Goal: Complete application form: Complete application form

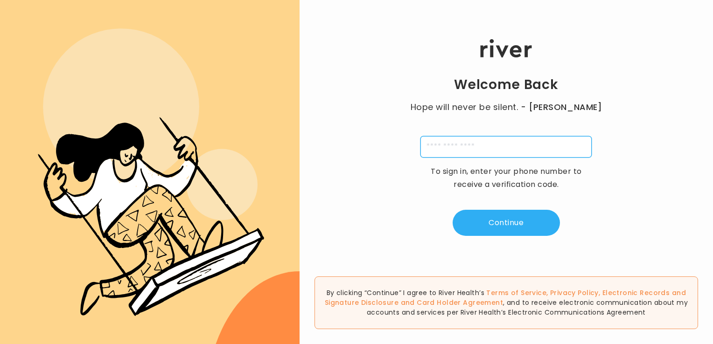
click at [497, 148] on input "tel" at bounding box center [506, 146] width 171 height 21
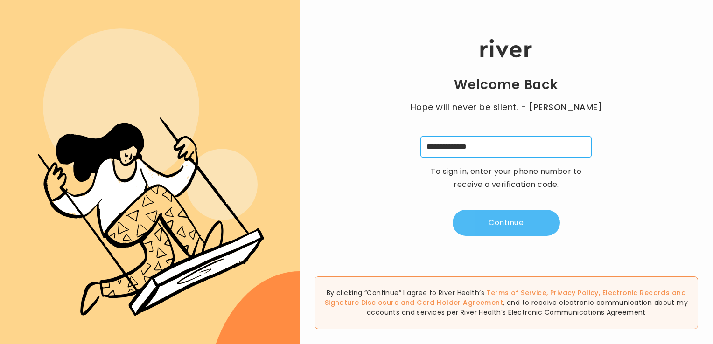
type input "**********"
click at [493, 223] on button "Continue" at bounding box center [506, 223] width 107 height 26
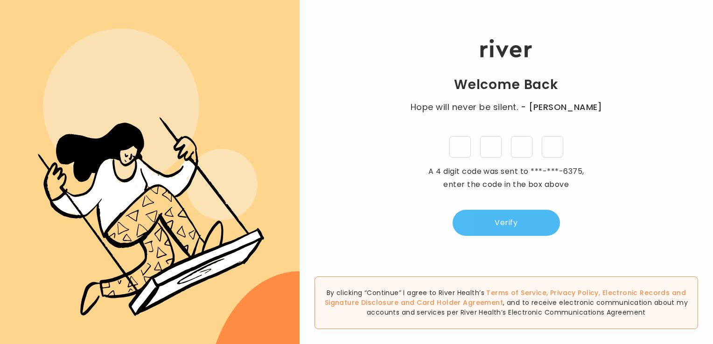
type input "*"
click at [495, 225] on button "Verify" at bounding box center [506, 223] width 107 height 26
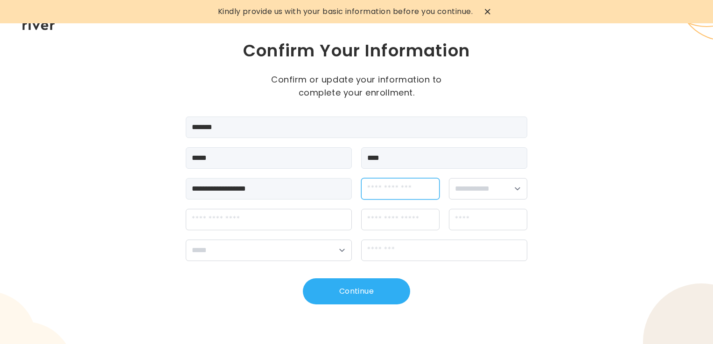
click at [419, 190] on input "dateOfBirth" at bounding box center [400, 188] width 78 height 21
type input "**********"
click at [516, 188] on select "**********" at bounding box center [488, 188] width 78 height 21
select select "******"
click at [449, 178] on select "**********" at bounding box center [488, 188] width 78 height 21
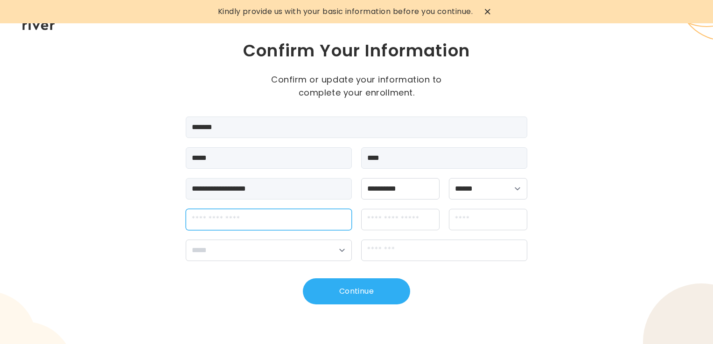
click at [288, 227] on input "streetAddress" at bounding box center [269, 219] width 166 height 21
type input "**********"
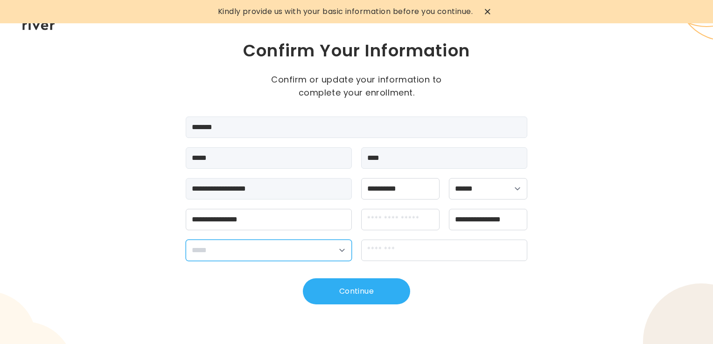
select select "**"
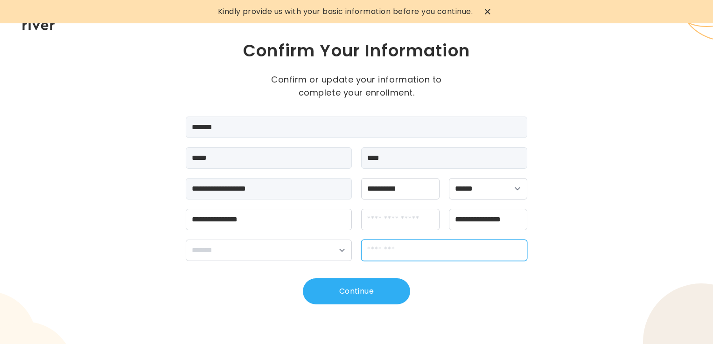
type input "*****"
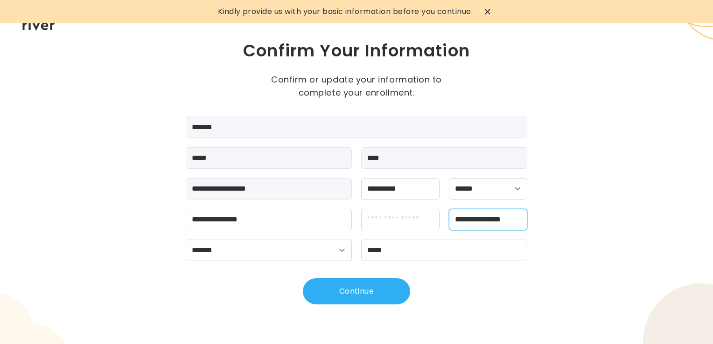
click at [518, 218] on input "**********" at bounding box center [488, 219] width 78 height 21
type input "**********"
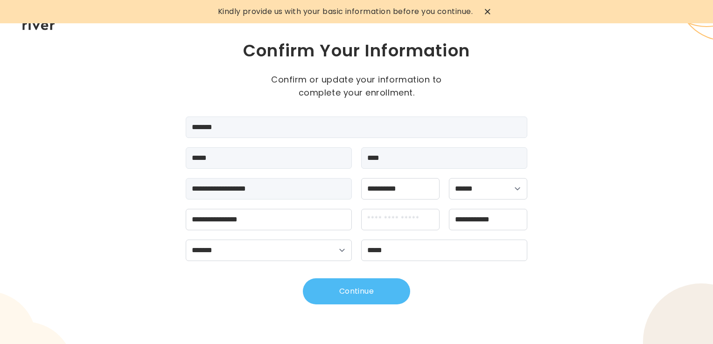
click at [355, 295] on button "Continue" at bounding box center [356, 292] width 107 height 26
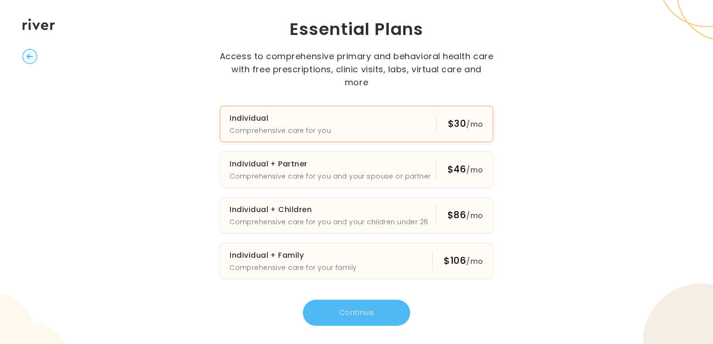
click at [450, 126] on div "$30 /mo" at bounding box center [459, 124] width 47 height 19
click at [354, 306] on button "Continue" at bounding box center [356, 313] width 107 height 26
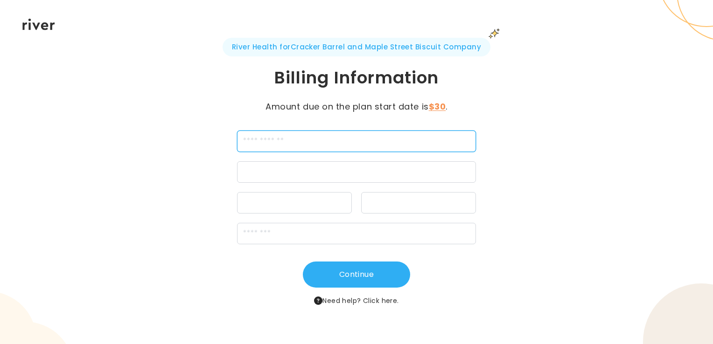
click at [359, 139] on input "cardName" at bounding box center [356, 141] width 239 height 21
type input "**********"
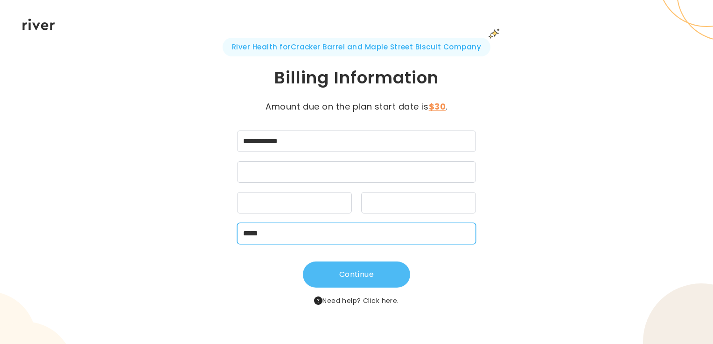
type input "*****"
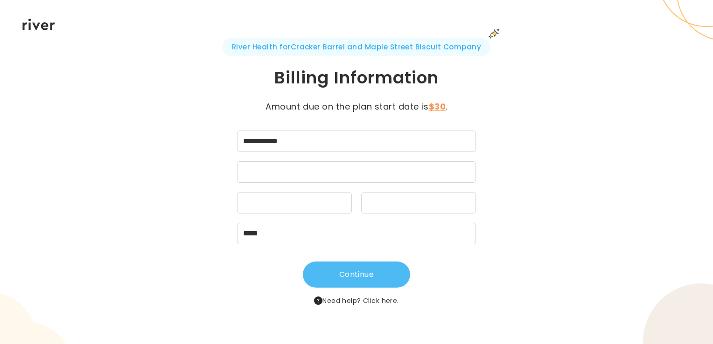
click at [350, 274] on button "Continue" at bounding box center [356, 275] width 107 height 26
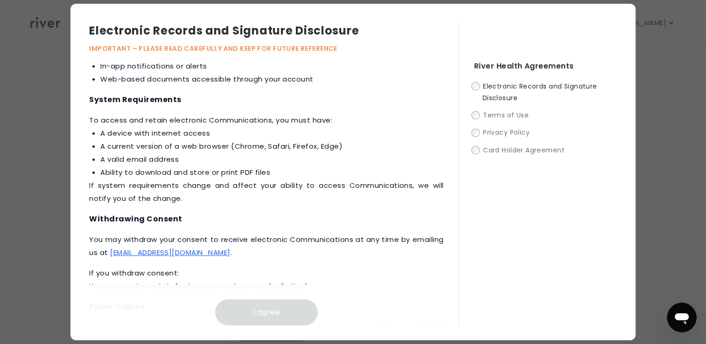
scroll to position [434, 0]
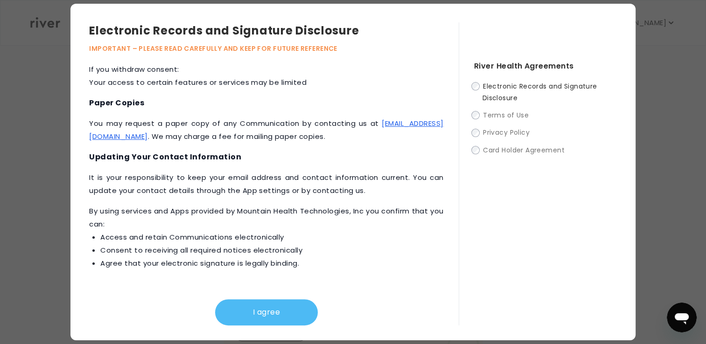
click at [253, 316] on button "I agree" at bounding box center [266, 313] width 103 height 26
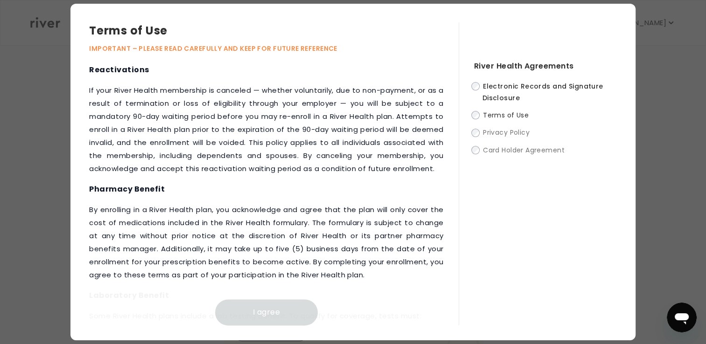
scroll to position [1279, 0]
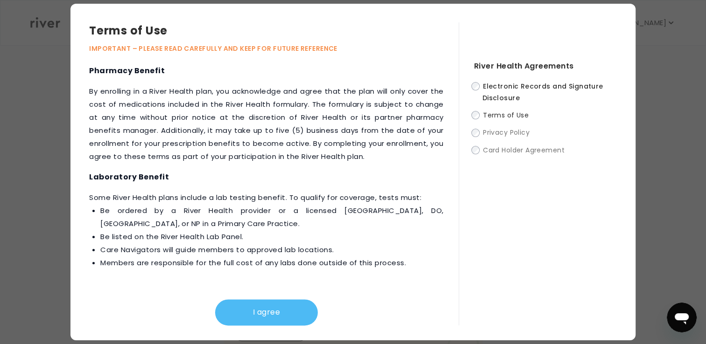
click at [254, 318] on button "I agree" at bounding box center [266, 313] width 103 height 26
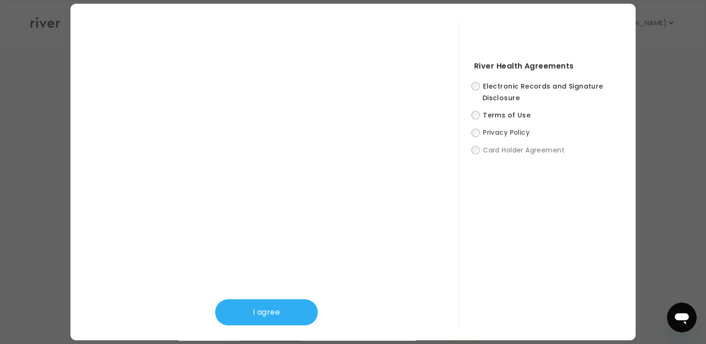
click at [254, 318] on button "I agree" at bounding box center [266, 313] width 103 height 26
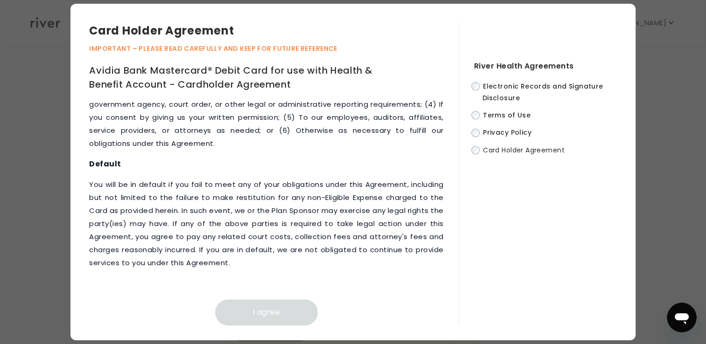
scroll to position [4737, 0]
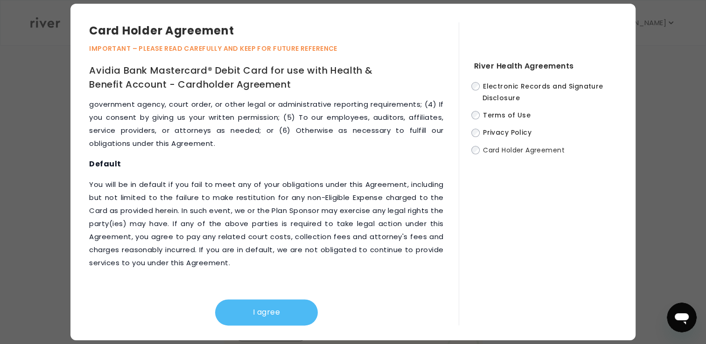
click at [248, 311] on button "I agree" at bounding box center [266, 313] width 103 height 26
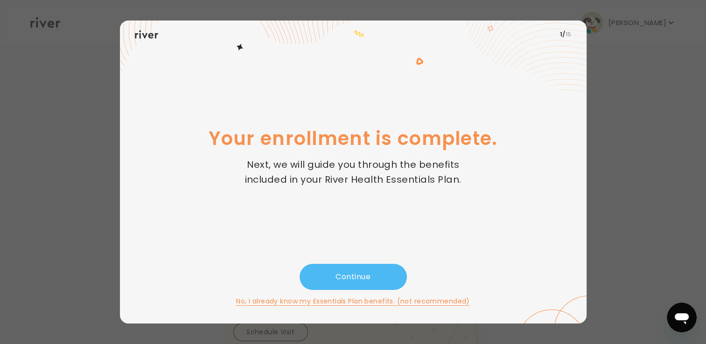
click at [352, 278] on button "Continue" at bounding box center [353, 277] width 107 height 26
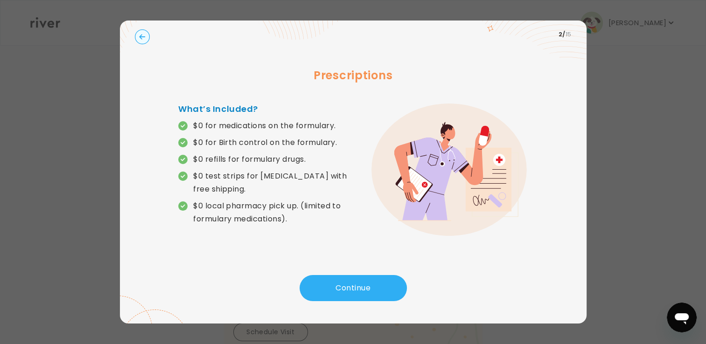
click at [618, 107] on div at bounding box center [353, 172] width 706 height 344
click at [360, 287] on button "Continue" at bounding box center [353, 288] width 107 height 26
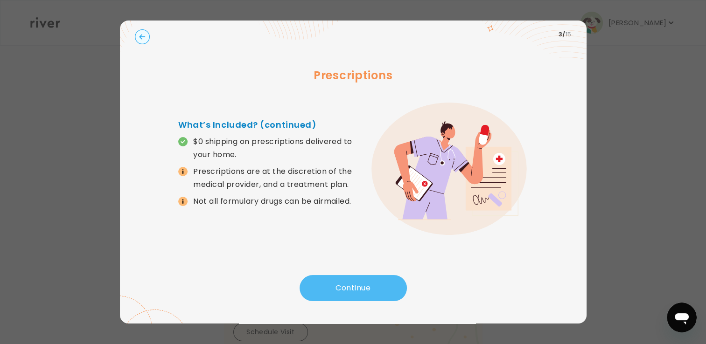
click at [360, 287] on button "Continue" at bounding box center [353, 288] width 107 height 26
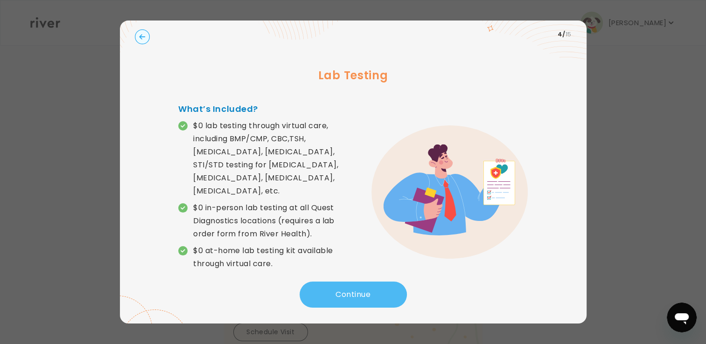
click at [360, 287] on button "Continue" at bounding box center [353, 295] width 107 height 26
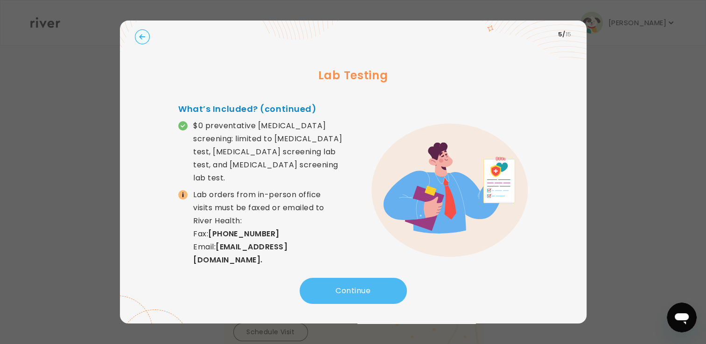
click at [360, 287] on button "Continue" at bounding box center [353, 291] width 107 height 26
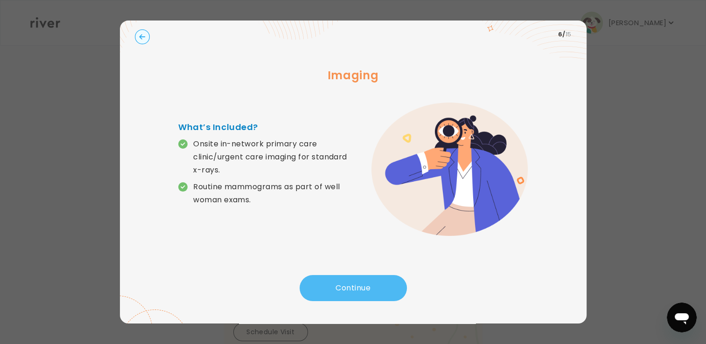
click at [360, 287] on button "Continue" at bounding box center [353, 288] width 107 height 26
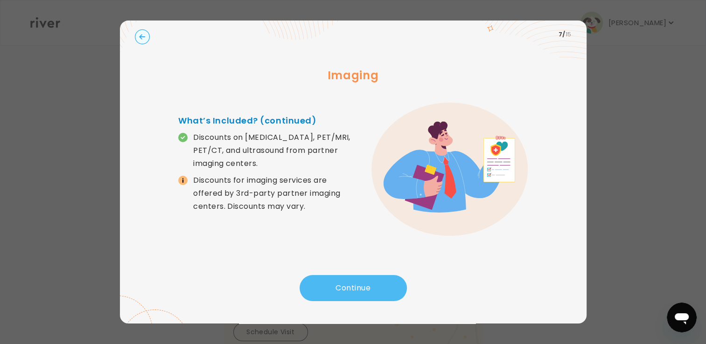
click at [360, 287] on button "Continue" at bounding box center [353, 288] width 107 height 26
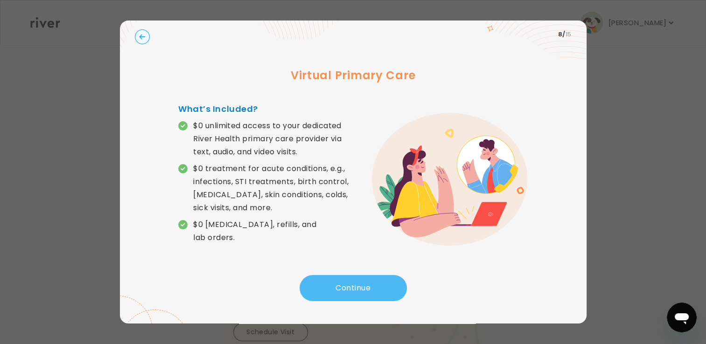
click at [360, 287] on button "Continue" at bounding box center [353, 288] width 107 height 26
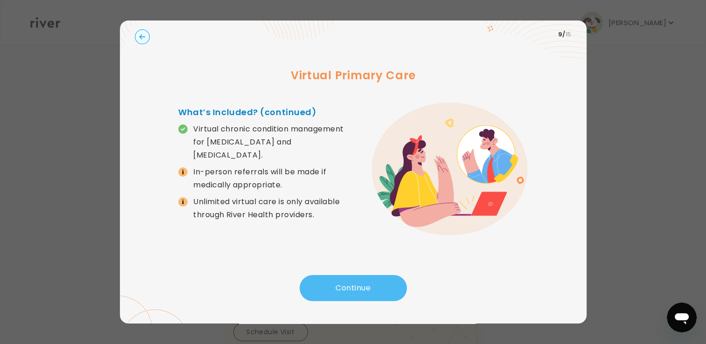
click at [360, 287] on button "Continue" at bounding box center [353, 288] width 107 height 26
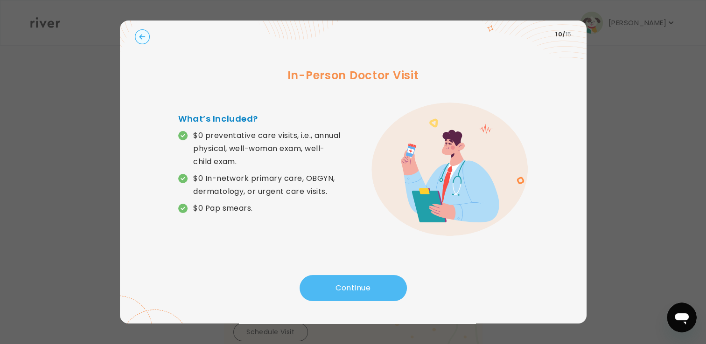
click at [360, 287] on button "Continue" at bounding box center [353, 288] width 107 height 26
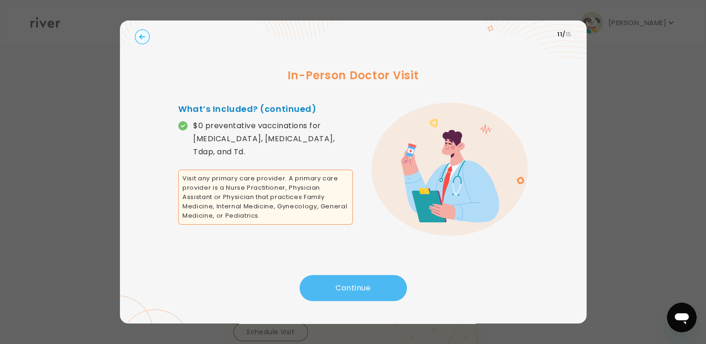
click at [360, 287] on button "Continue" at bounding box center [353, 288] width 107 height 26
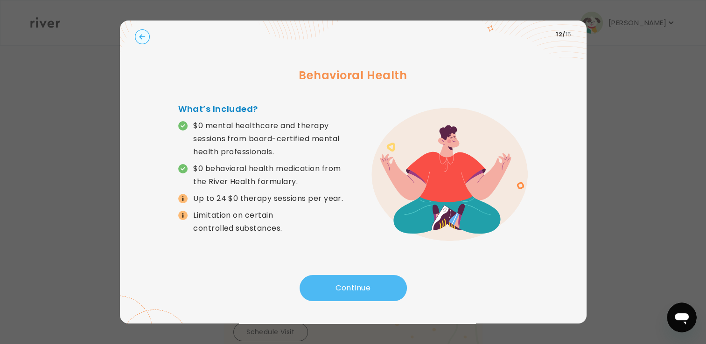
click at [360, 287] on button "Continue" at bounding box center [353, 288] width 107 height 26
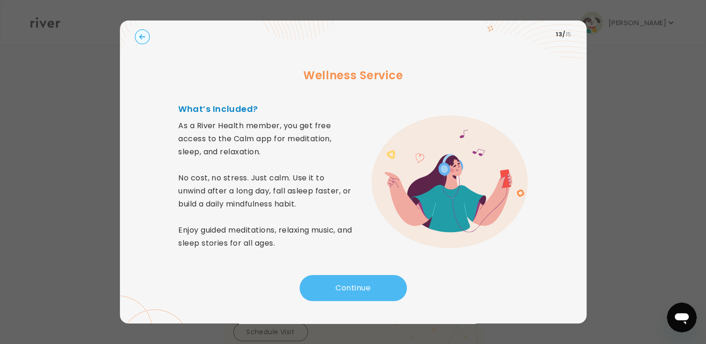
click at [360, 287] on button "Continue" at bounding box center [353, 288] width 107 height 26
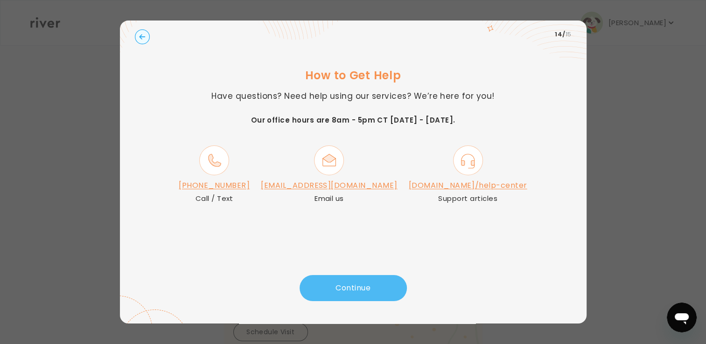
click at [360, 287] on button "Continue" at bounding box center [353, 288] width 107 height 26
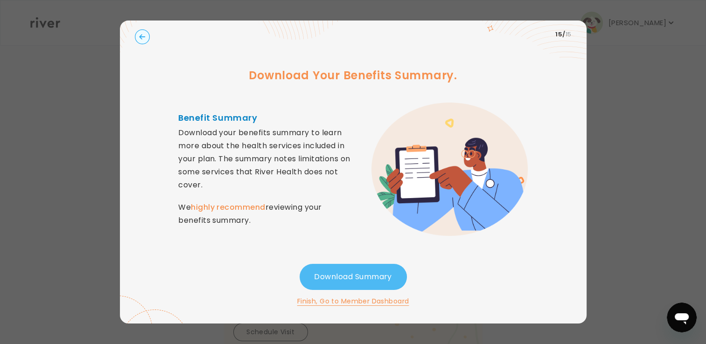
click at [354, 282] on button "Download Summary" at bounding box center [353, 277] width 107 height 26
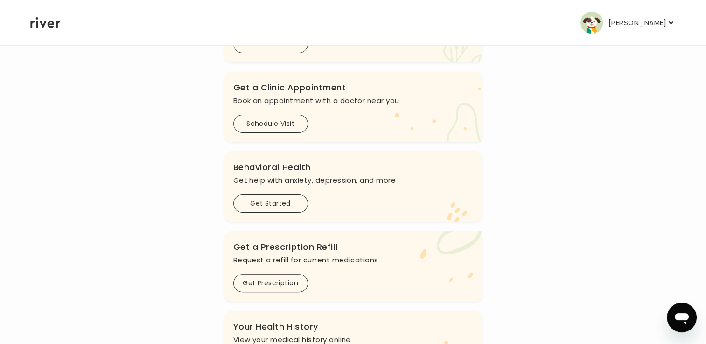
scroll to position [207, 0]
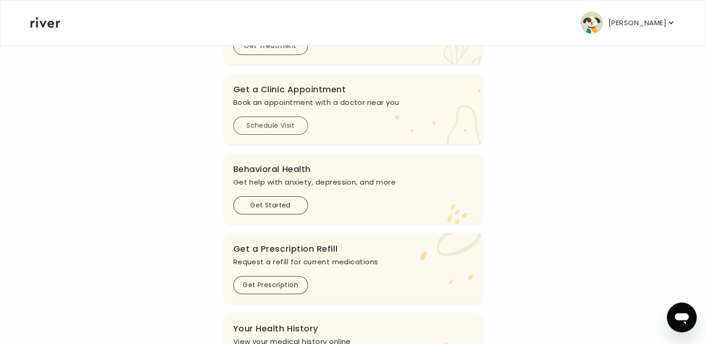
click at [265, 128] on button "Schedule Visit" at bounding box center [270, 126] width 75 height 18
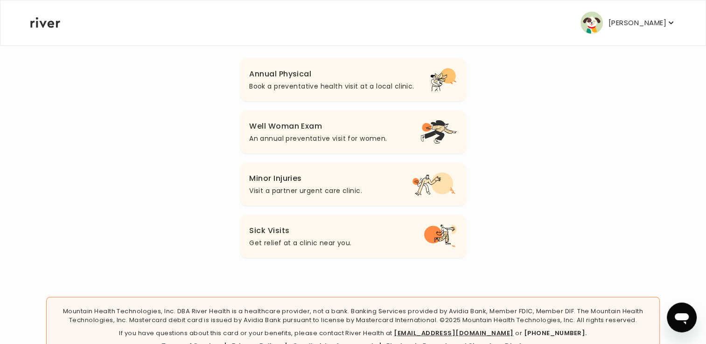
scroll to position [91, 0]
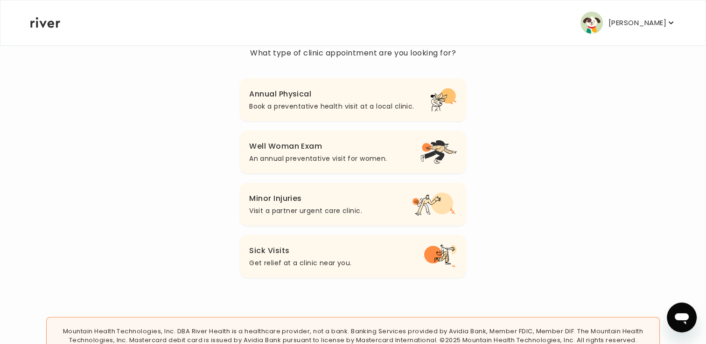
click at [697, 162] on main "Back Book a Clinic Appointment What type of clinic appointment are you looking …" at bounding box center [353, 152] width 706 height 487
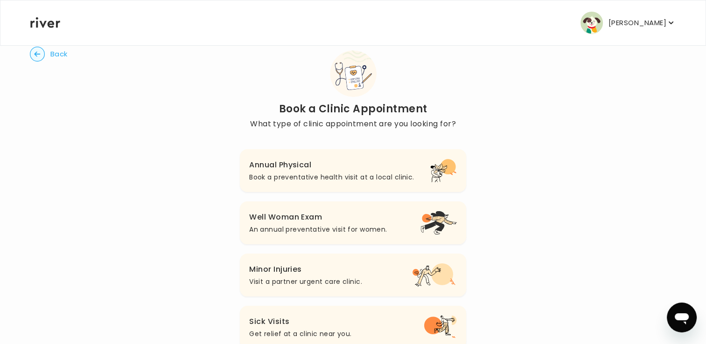
scroll to position [0, 0]
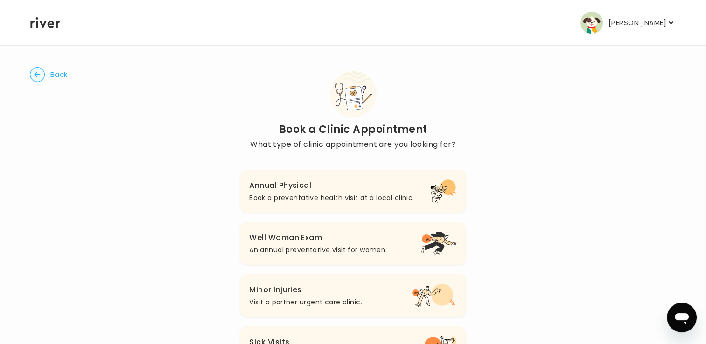
click at [289, 193] on p "Book a preventative health visit at a local clinic." at bounding box center [331, 197] width 165 height 11
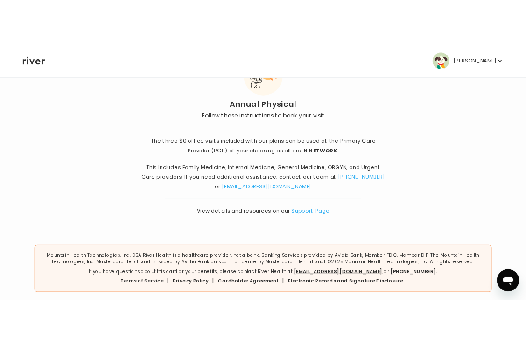
scroll to position [61, 0]
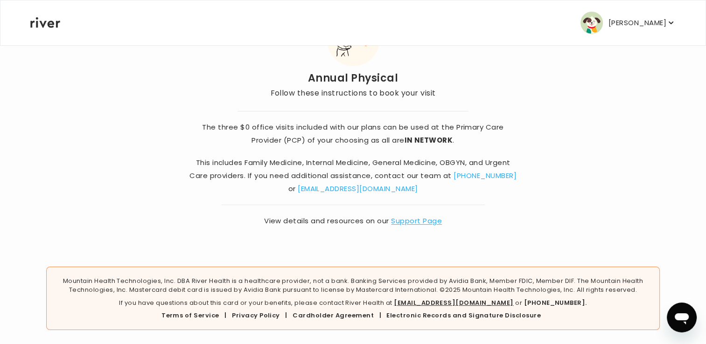
click at [381, 188] on link "[EMAIL_ADDRESS][DOMAIN_NAME]" at bounding box center [358, 189] width 120 height 10
click at [601, 160] on div "Back Annual Physical Follow these instructions to book your visit The three $0 …" at bounding box center [353, 119] width 646 height 270
click at [312, 189] on p "This includes Family Medicine, Internal Medicine, General Medicine, OBGYN, and …" at bounding box center [353, 175] width 330 height 39
drag, startPoint x: 312, startPoint y: 186, endPoint x: 424, endPoint y: 190, distance: 112.1
click at [424, 190] on p "This includes Family Medicine, Internal Medicine, General Medicine, OBGYN, and …" at bounding box center [353, 175] width 330 height 39
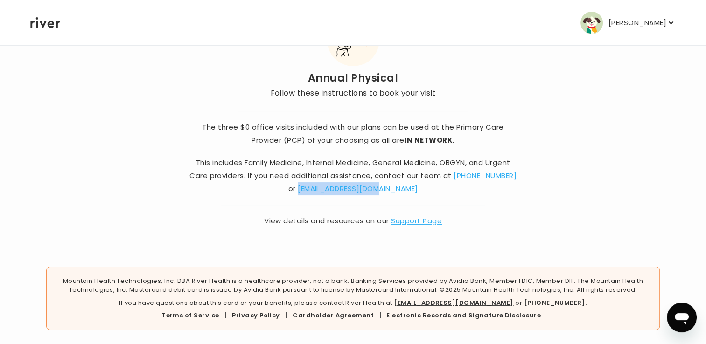
copy link "[EMAIL_ADDRESS][DOMAIN_NAME]"
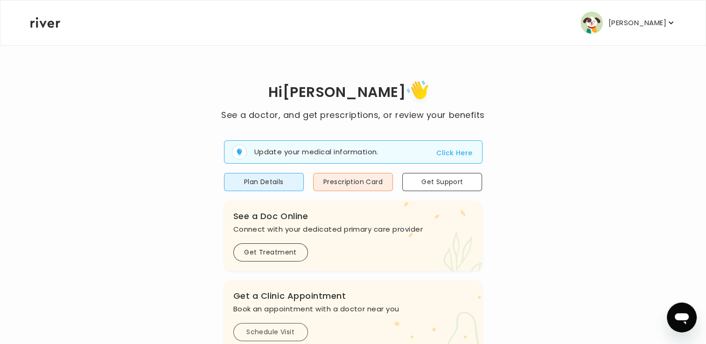
click at [287, 336] on button "Schedule Visit" at bounding box center [270, 332] width 75 height 18
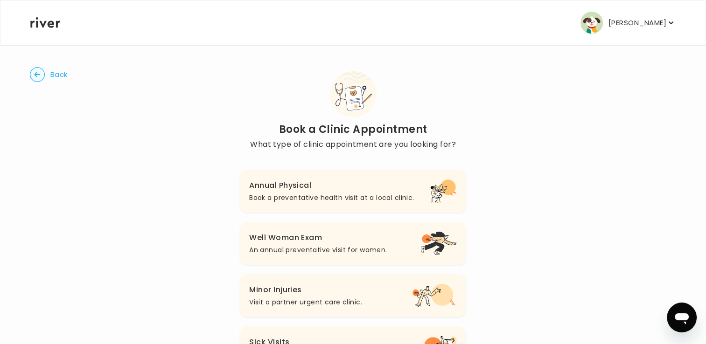
click at [437, 191] on icon "button" at bounding box center [438, 194] width 17 height 18
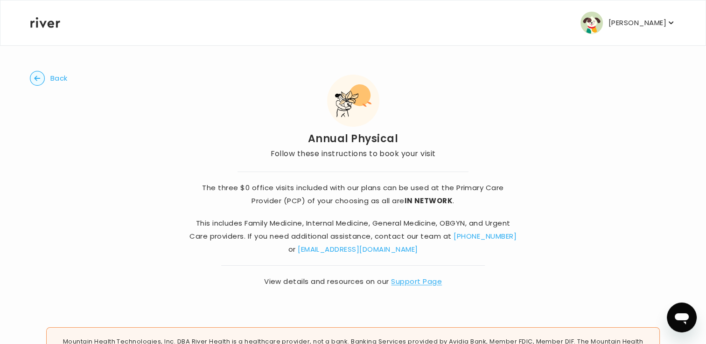
click at [55, 79] on span "Back" at bounding box center [58, 78] width 17 height 13
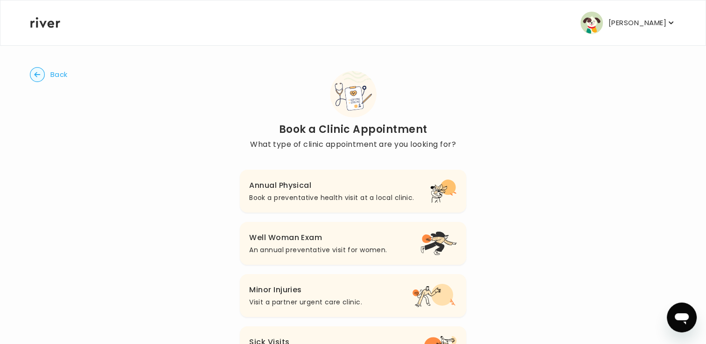
click at [55, 79] on span "Back" at bounding box center [58, 74] width 17 height 13
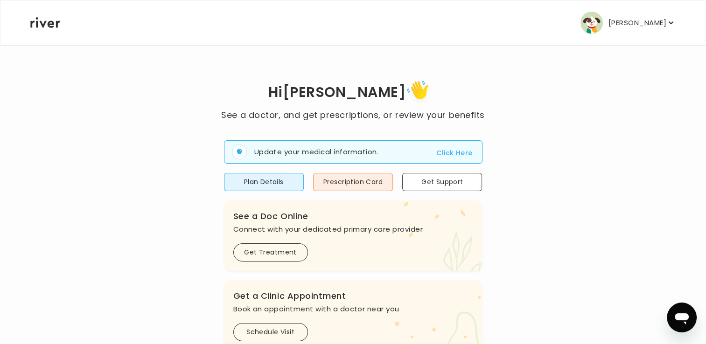
click at [447, 154] on button "Click Here" at bounding box center [454, 152] width 36 height 11
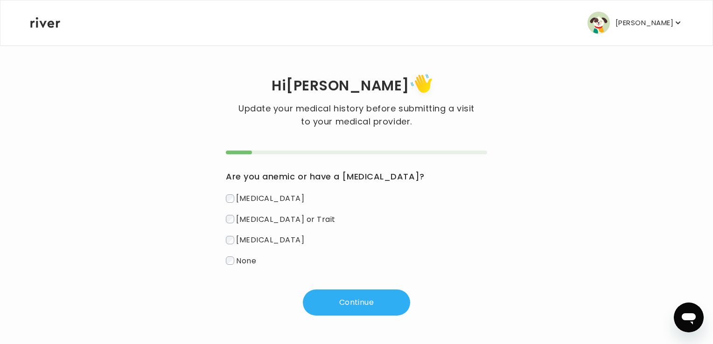
click at [236, 261] on span "None" at bounding box center [246, 260] width 20 height 11
click at [368, 308] on button "Continue" at bounding box center [356, 303] width 107 height 26
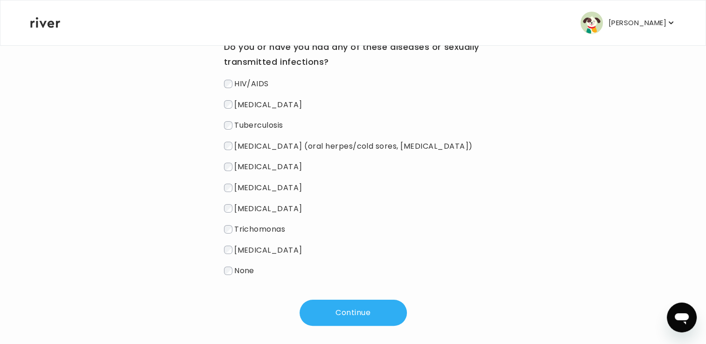
scroll to position [138, 0]
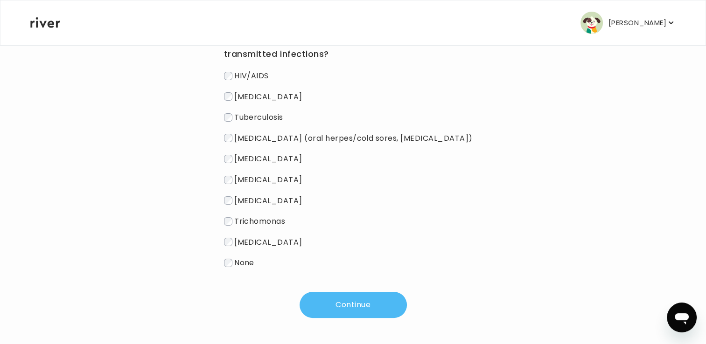
click at [384, 305] on button "Continue" at bounding box center [353, 305] width 107 height 26
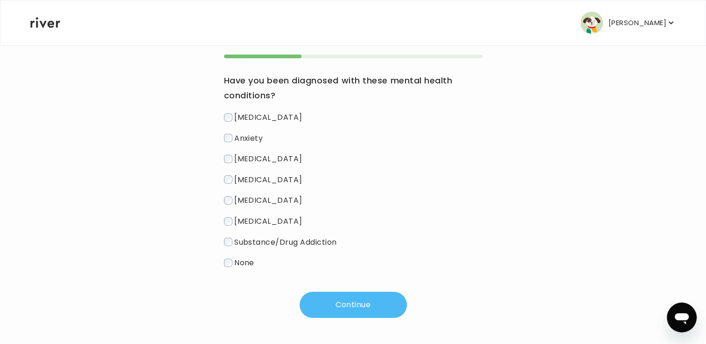
scroll to position [97, 0]
click at [349, 304] on button "Continue" at bounding box center [353, 305] width 107 height 26
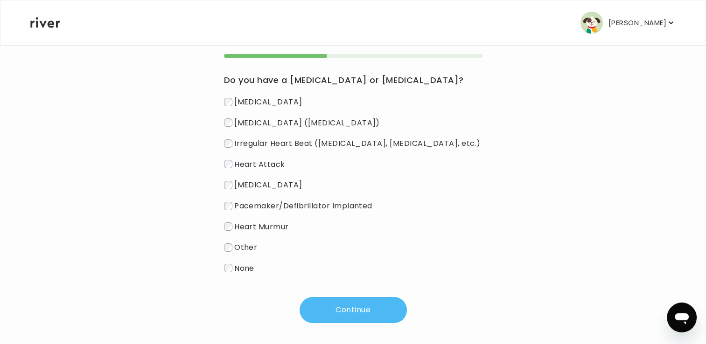
click at [335, 308] on button "Continue" at bounding box center [353, 310] width 107 height 26
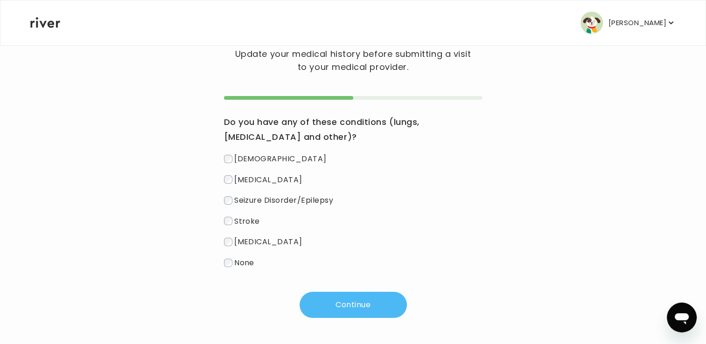
scroll to position [55, 0]
click at [223, 268] on div "Hi Terri Update your medical history before submitting a visit to your medical …" at bounding box center [353, 167] width 646 height 302
click at [363, 302] on button "Continue" at bounding box center [353, 305] width 107 height 26
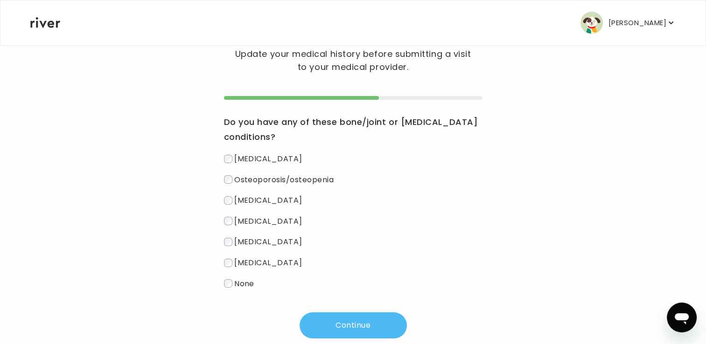
click at [361, 325] on button "Continue" at bounding box center [353, 326] width 107 height 26
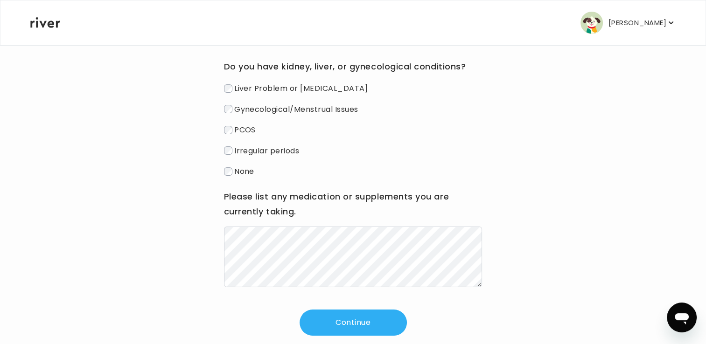
scroll to position [128, 0]
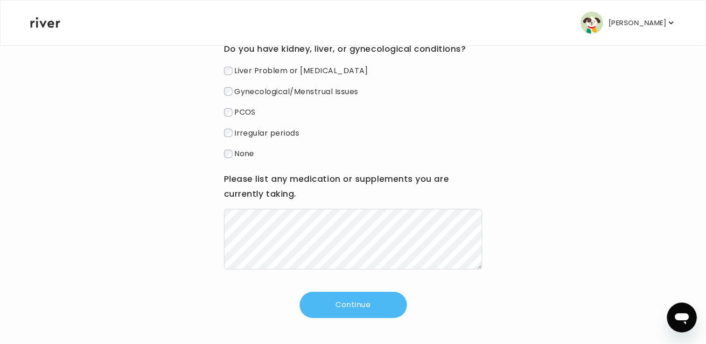
click at [330, 312] on button "Continue" at bounding box center [353, 305] width 107 height 26
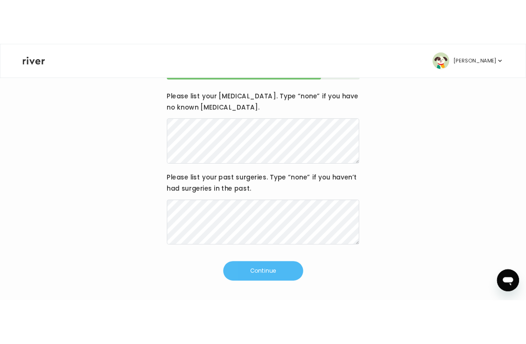
scroll to position [106, 0]
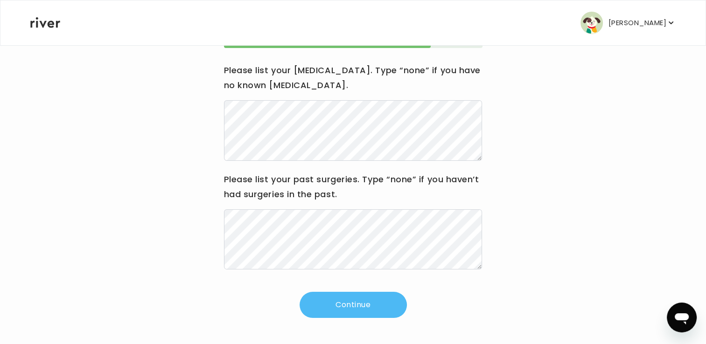
click at [352, 307] on button "Continue" at bounding box center [353, 305] width 107 height 26
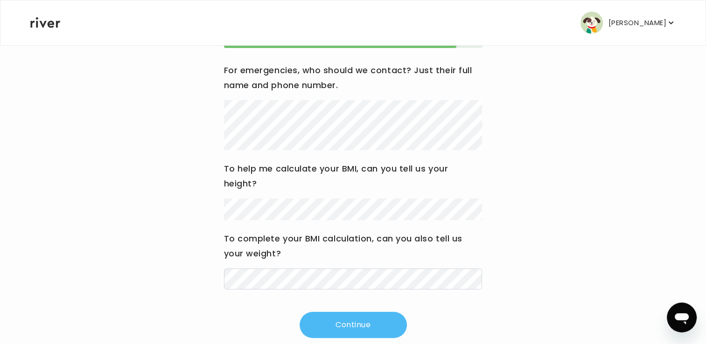
click at [357, 322] on button "Continue" at bounding box center [353, 325] width 107 height 26
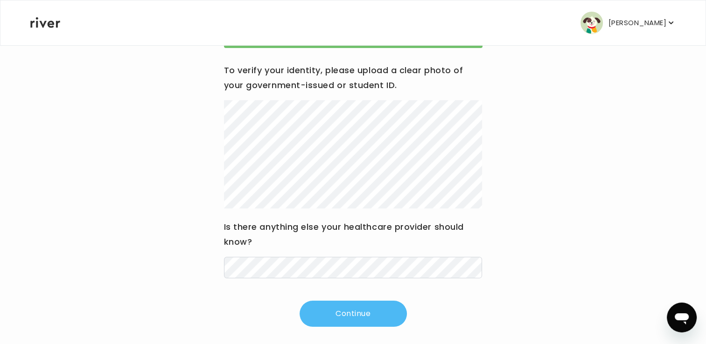
click at [373, 321] on button "Continue" at bounding box center [353, 314] width 107 height 26
